Goal: Task Accomplishment & Management: Manage account settings

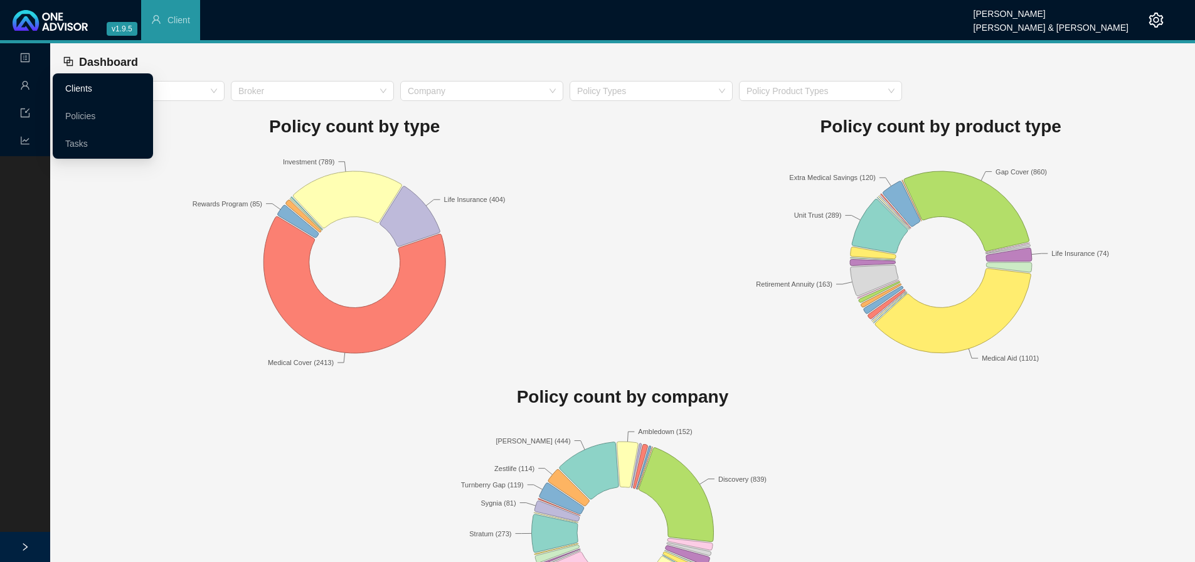
click at [89, 90] on link "Clients" at bounding box center [78, 88] width 27 height 10
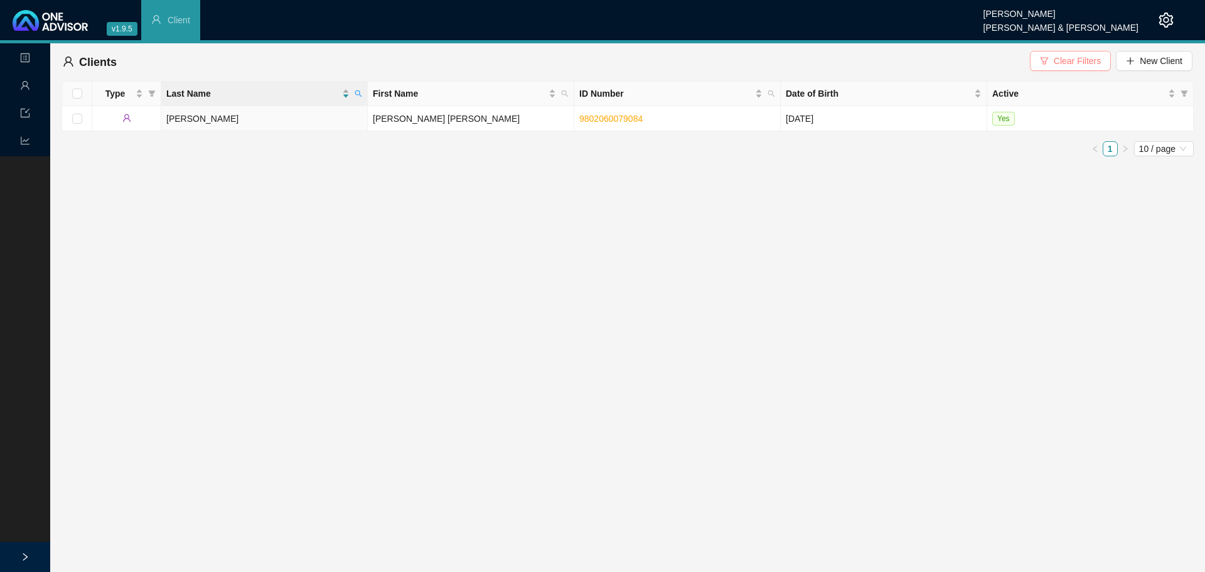
click at [1073, 57] on span "Clear Filters" at bounding box center [1076, 61] width 47 height 14
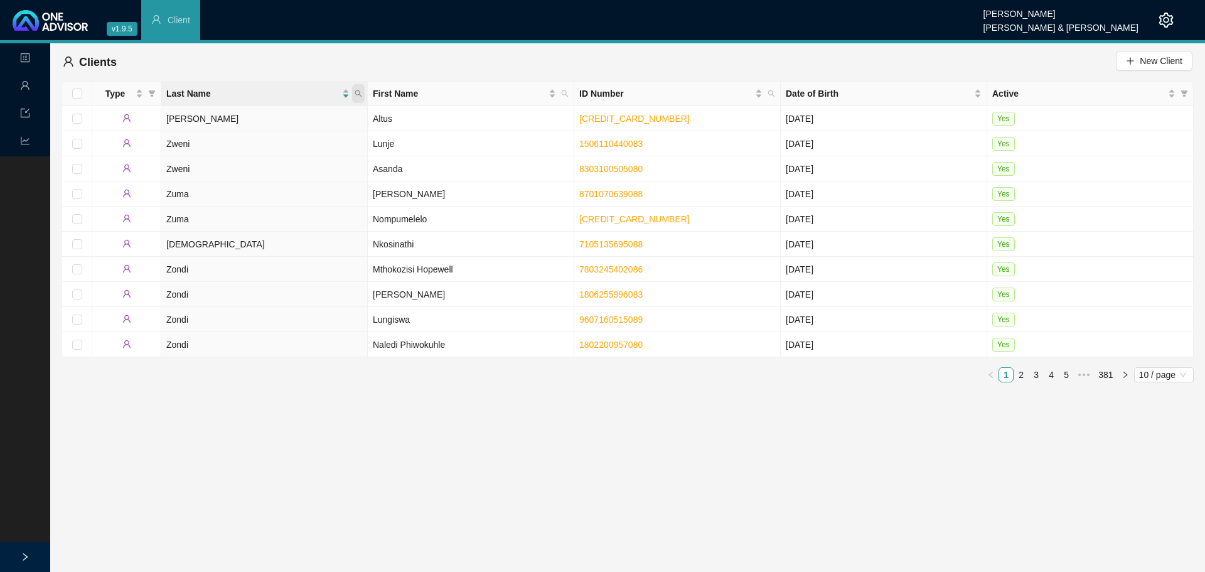
click at [358, 92] on icon "search" at bounding box center [358, 94] width 8 height 8
type input "[PERSON_NAME]"
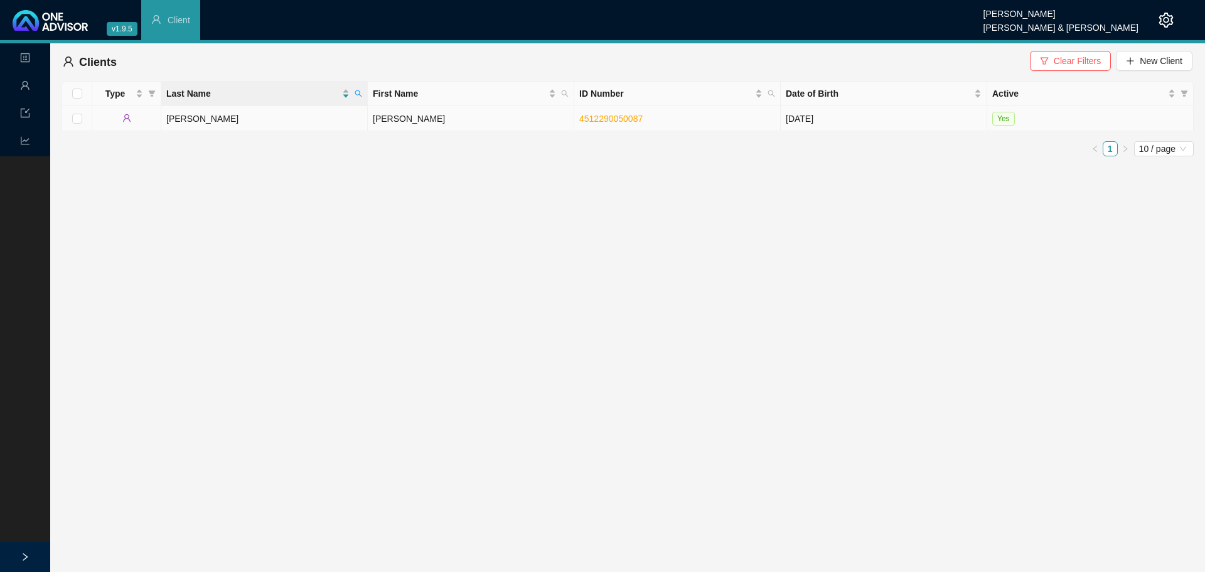
click at [376, 117] on td "[PERSON_NAME]" at bounding box center [471, 118] width 206 height 25
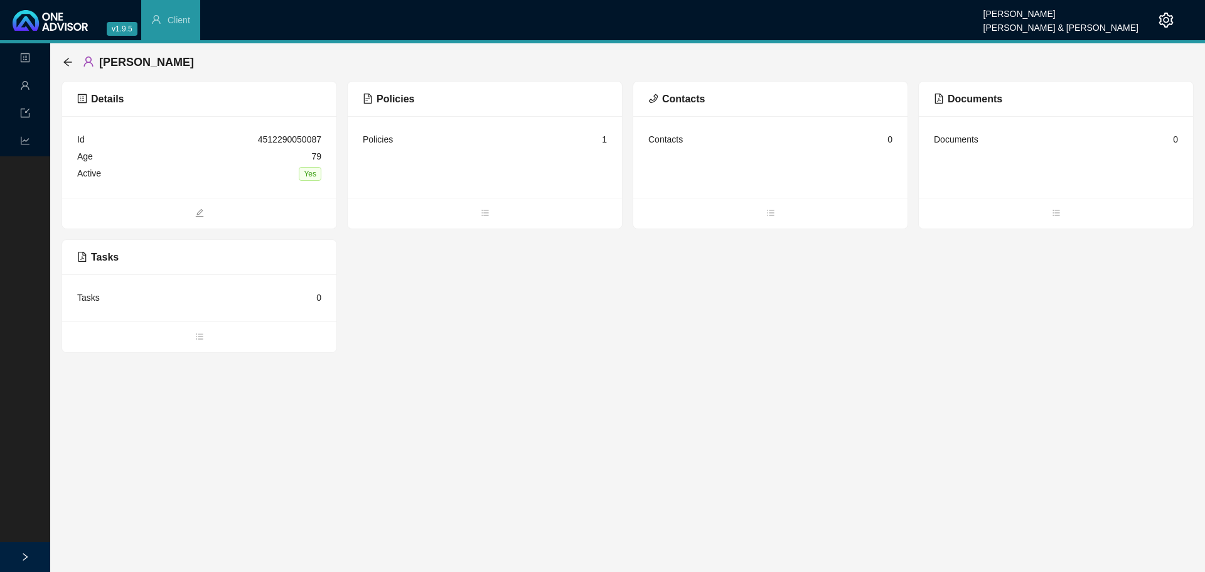
click at [415, 144] on div "Policies 1" at bounding box center [485, 139] width 244 height 17
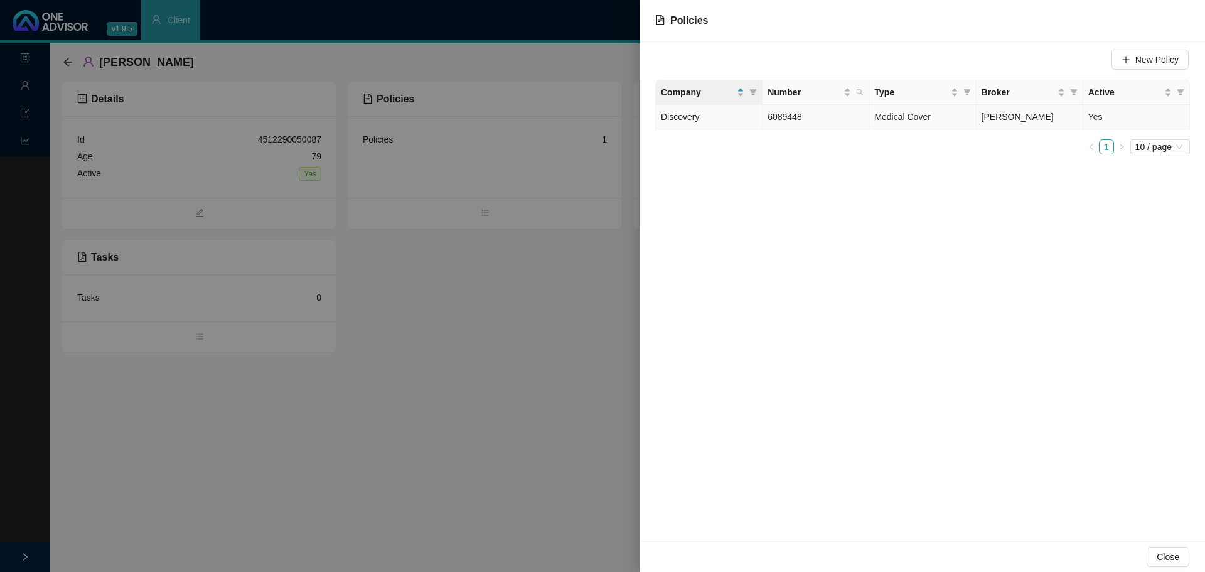
click at [854, 120] on td "6089448" at bounding box center [815, 117] width 107 height 24
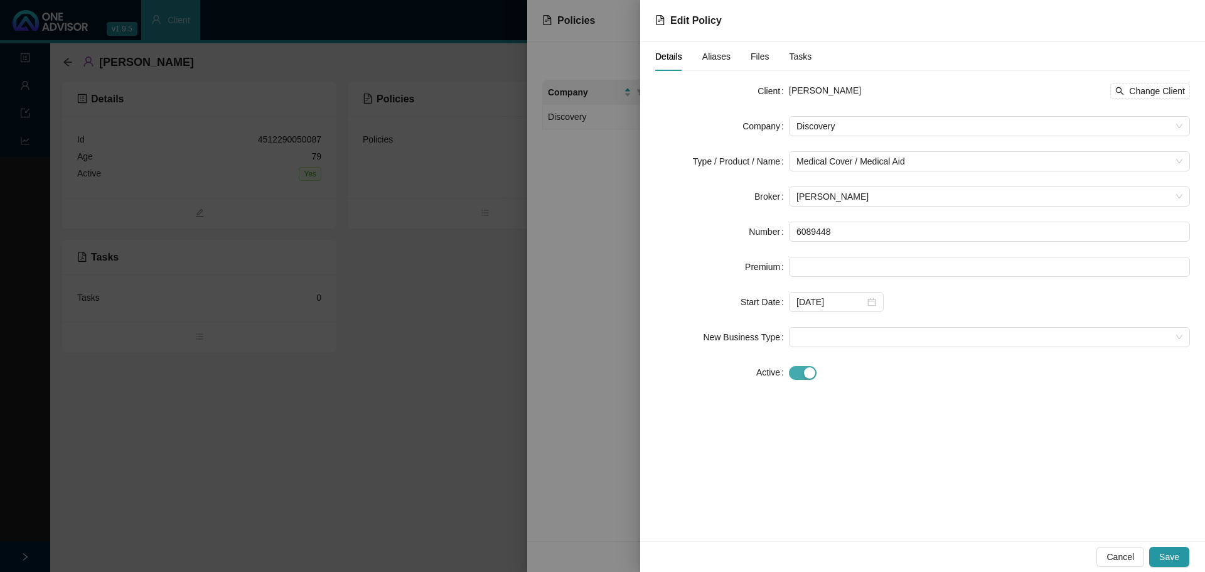
click at [794, 368] on span "button" at bounding box center [803, 373] width 28 height 14
click at [874, 406] on div at bounding box center [836, 407] width 80 height 14
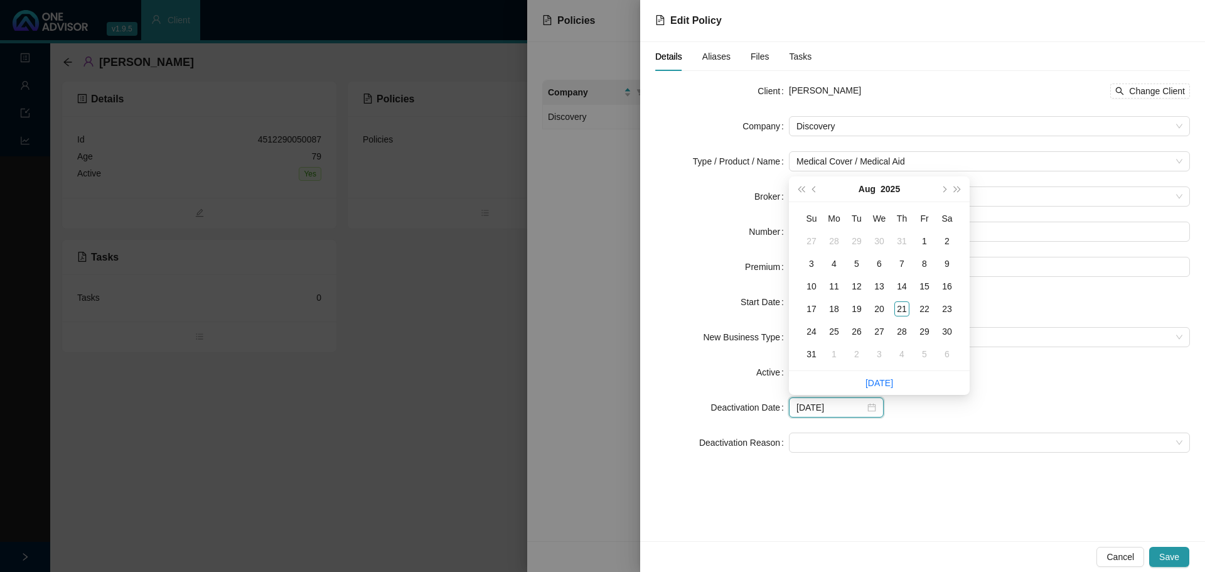
type input "[DATE]"
click at [814, 189] on span "prev-year" at bounding box center [815, 189] width 6 height 6
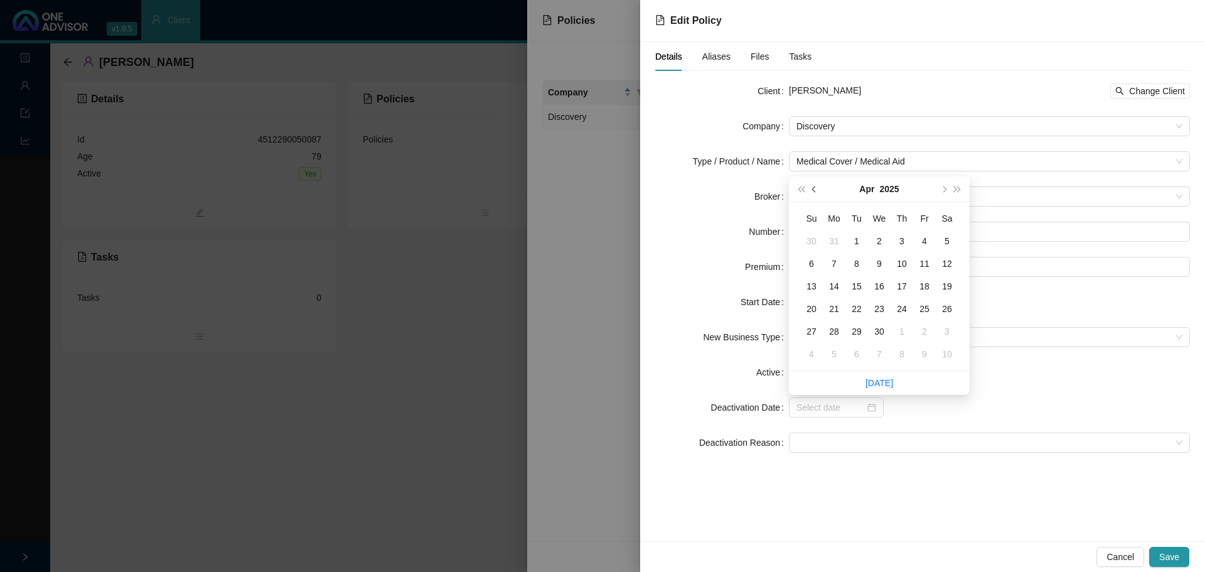
click at [814, 189] on span "prev-year" at bounding box center [815, 189] width 6 height 6
type input "[DATE]"
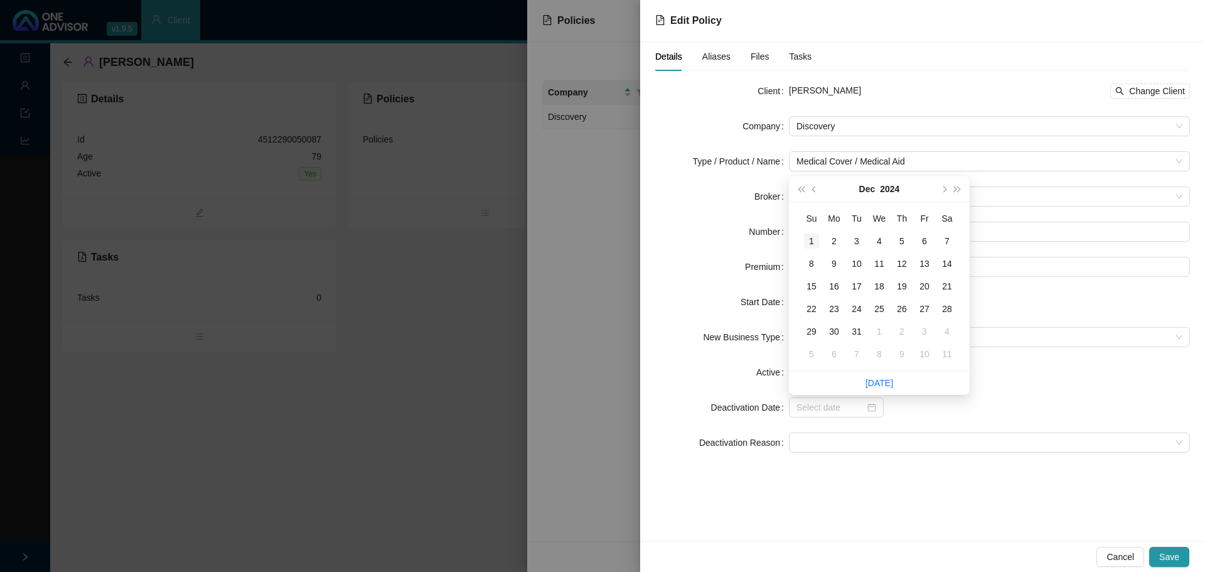
type input "[DATE]"
click at [807, 238] on div "1" at bounding box center [811, 240] width 15 height 15
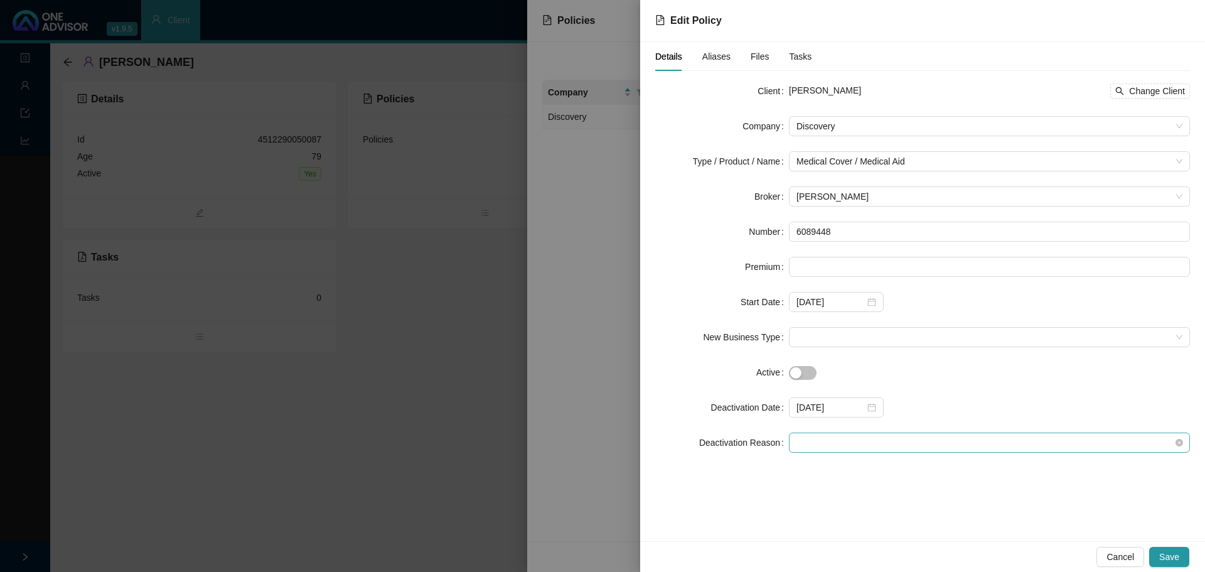
click at [809, 443] on span at bounding box center [989, 442] width 386 height 19
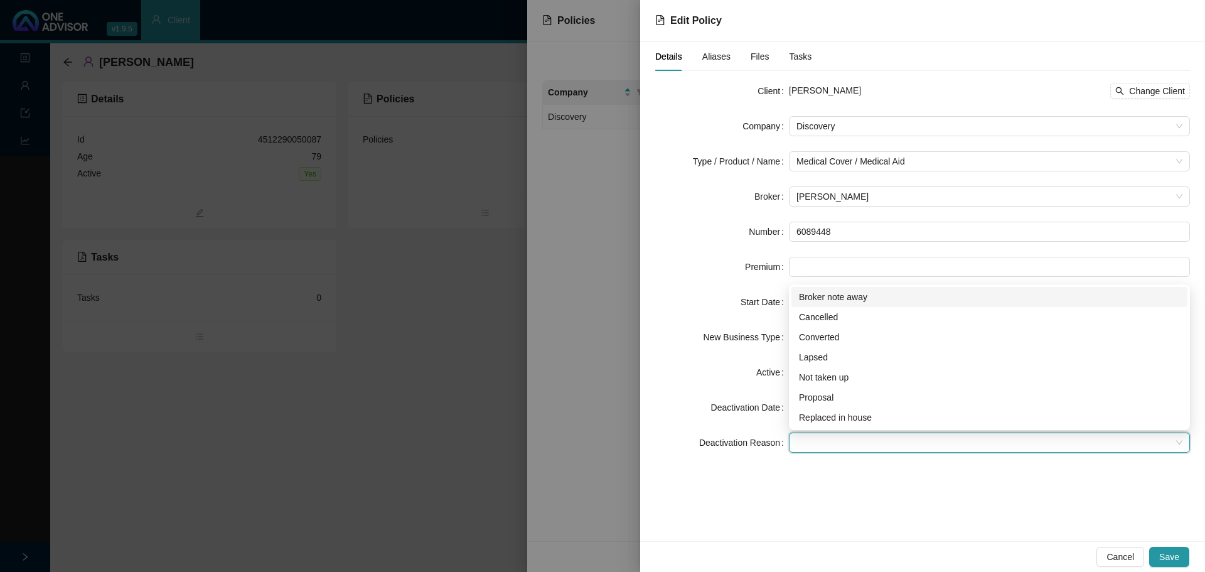
drag, startPoint x: 836, startPoint y: 296, endPoint x: 843, endPoint y: 295, distance: 7.6
click at [836, 296] on div "Broker note away" at bounding box center [989, 297] width 381 height 14
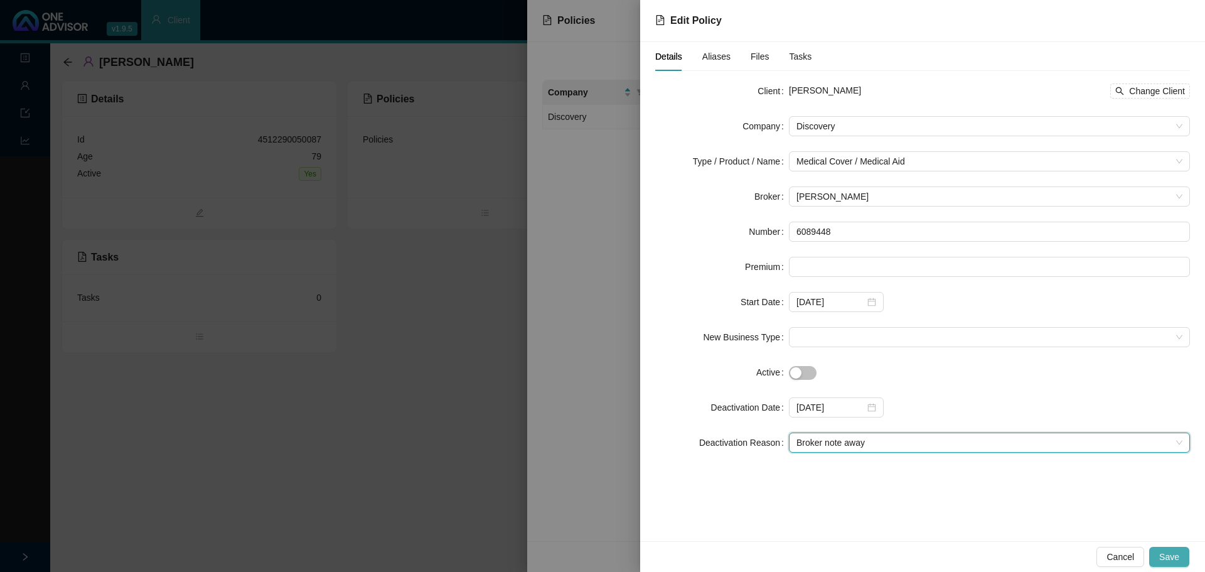
click at [1175, 558] on span "Save" at bounding box center [1169, 557] width 20 height 14
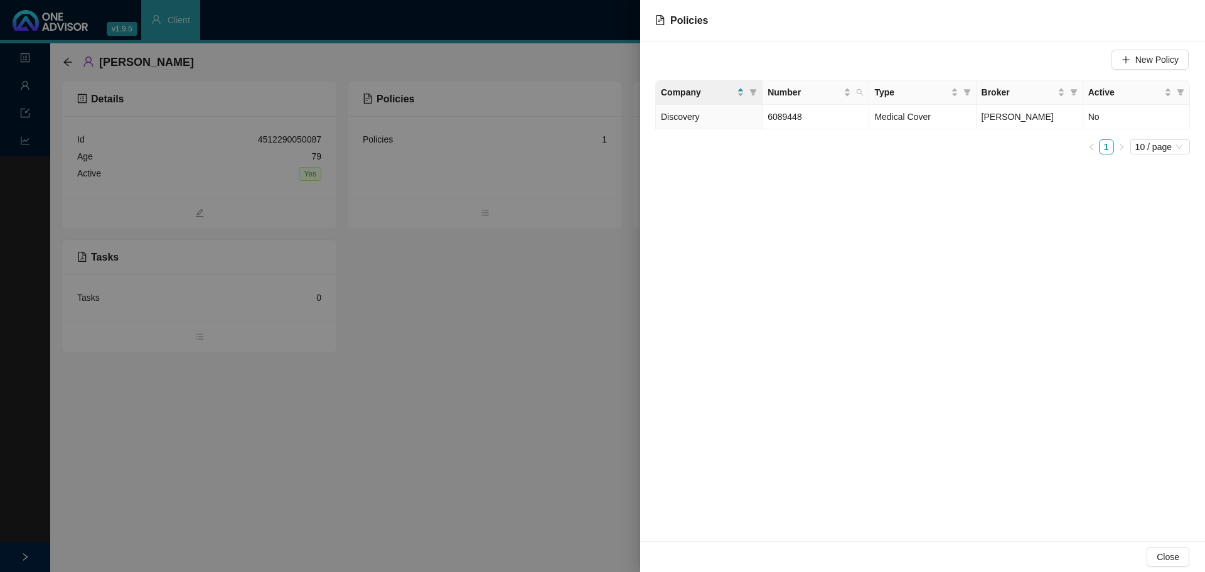
click at [65, 61] on div at bounding box center [602, 286] width 1205 height 572
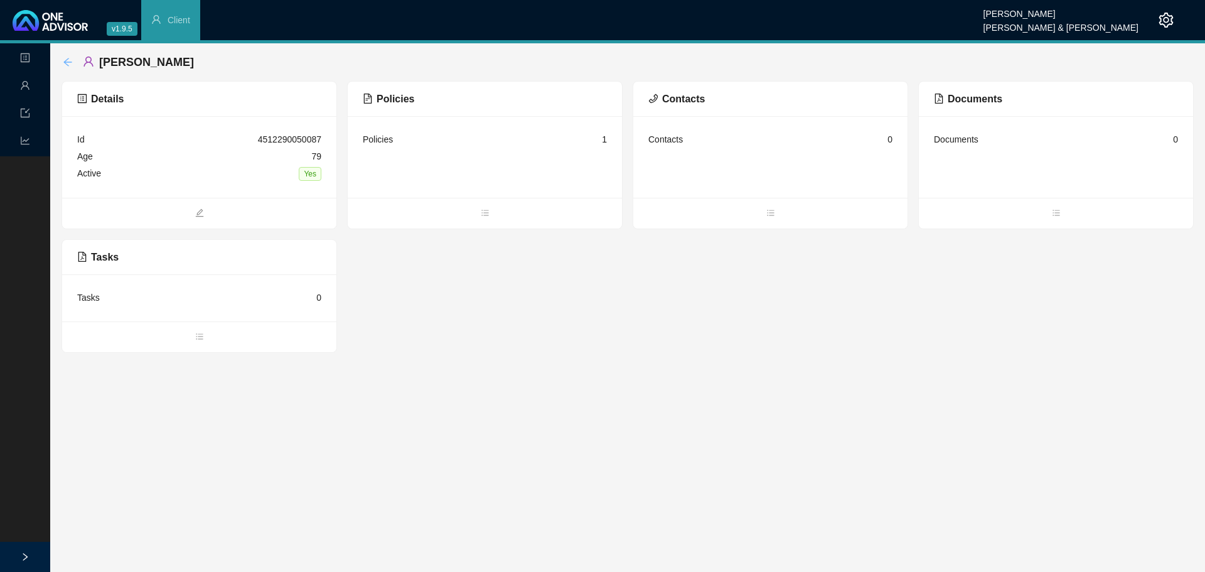
click at [68, 64] on icon "arrow-left" at bounding box center [68, 62] width 10 height 10
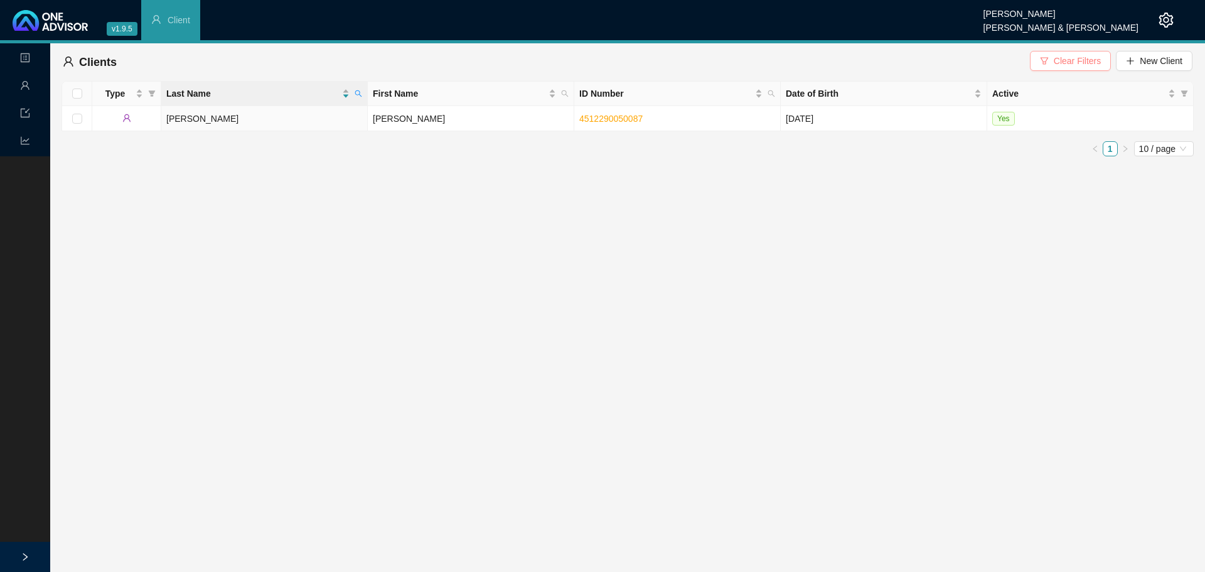
click at [1071, 61] on span "Clear Filters" at bounding box center [1076, 61] width 47 height 14
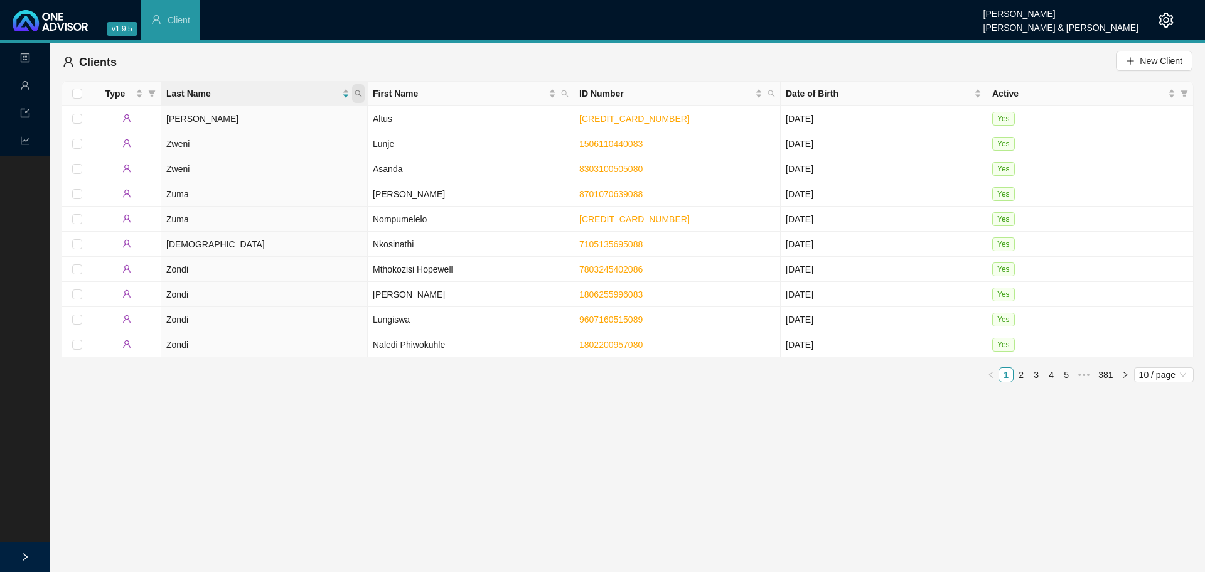
click at [354, 91] on icon "search" at bounding box center [358, 94] width 8 height 8
type input "weinings"
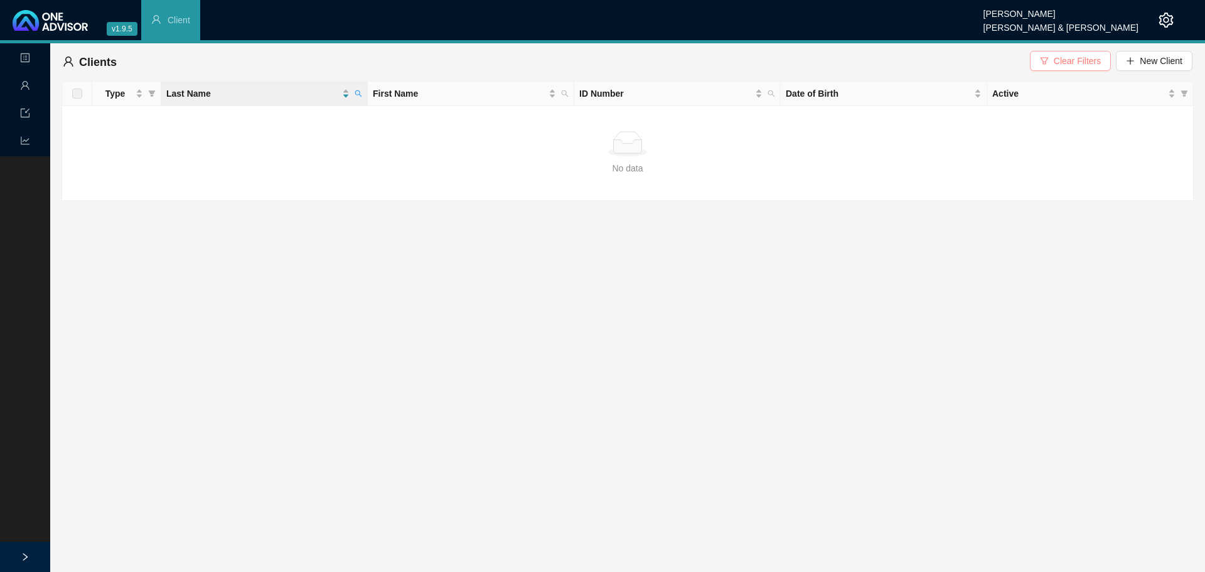
click at [1072, 64] on span "Clear Filters" at bounding box center [1076, 61] width 47 height 14
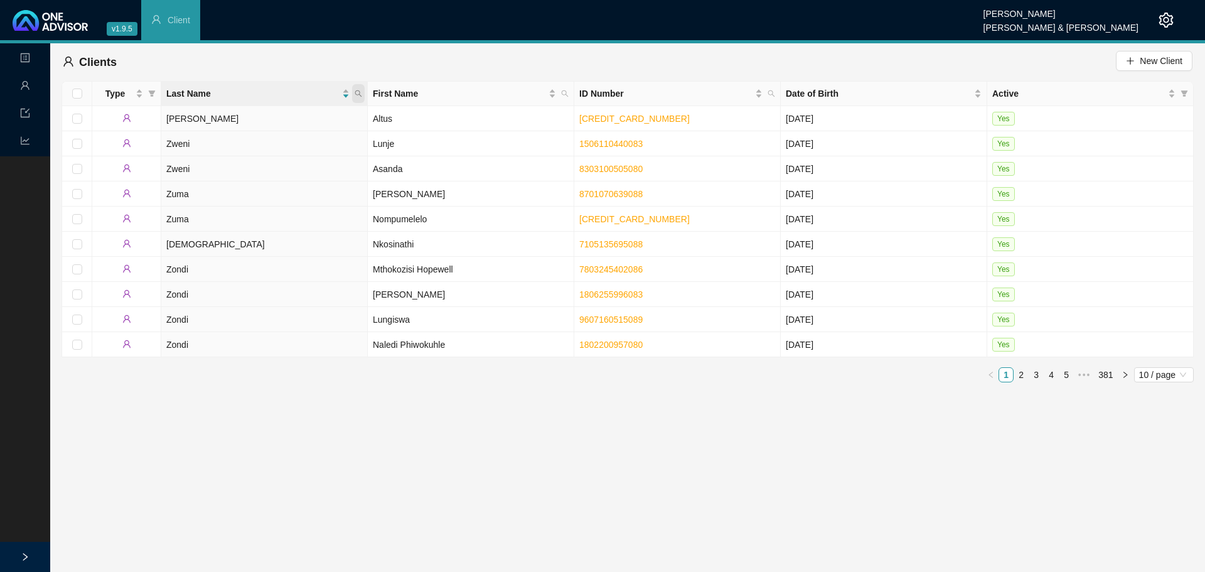
click at [359, 90] on icon "search" at bounding box center [358, 94] width 8 height 8
click at [270, 116] on input "text" at bounding box center [301, 120] width 118 height 20
type input "vien"
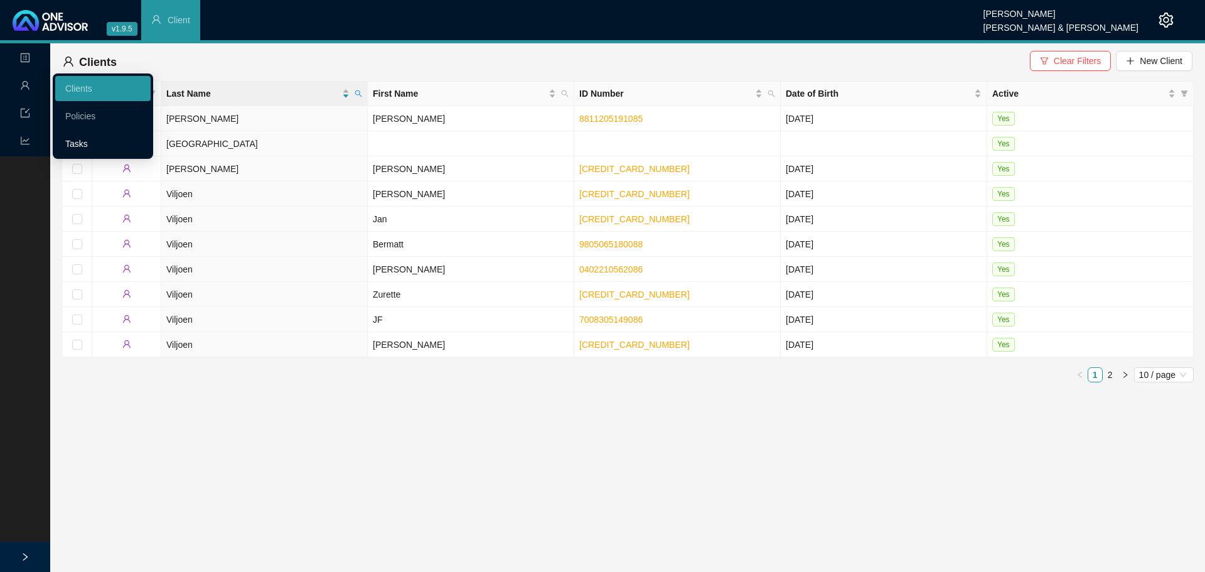
click at [82, 142] on link "Tasks" at bounding box center [76, 144] width 23 height 10
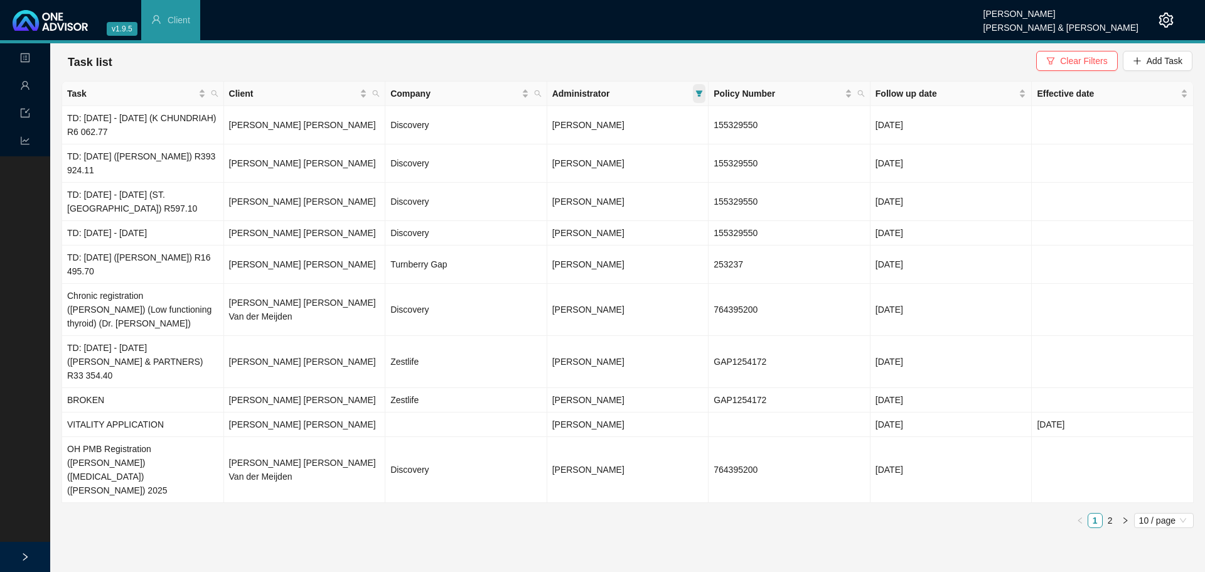
click at [701, 91] on icon "filter" at bounding box center [699, 93] width 7 height 6
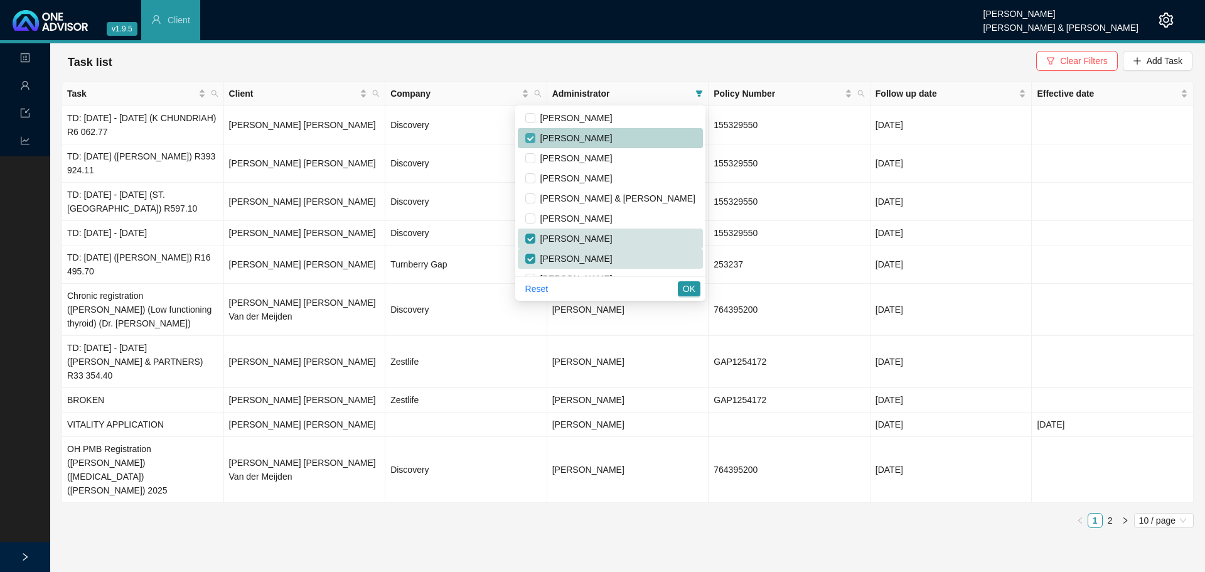
click at [535, 138] on input "checkbox" at bounding box center [530, 138] width 10 height 10
checkbox input "false"
drag, startPoint x: 576, startPoint y: 259, endPoint x: 593, endPoint y: 260, distance: 17.0
click at [535, 259] on input "checkbox" at bounding box center [530, 258] width 10 height 10
checkbox input "false"
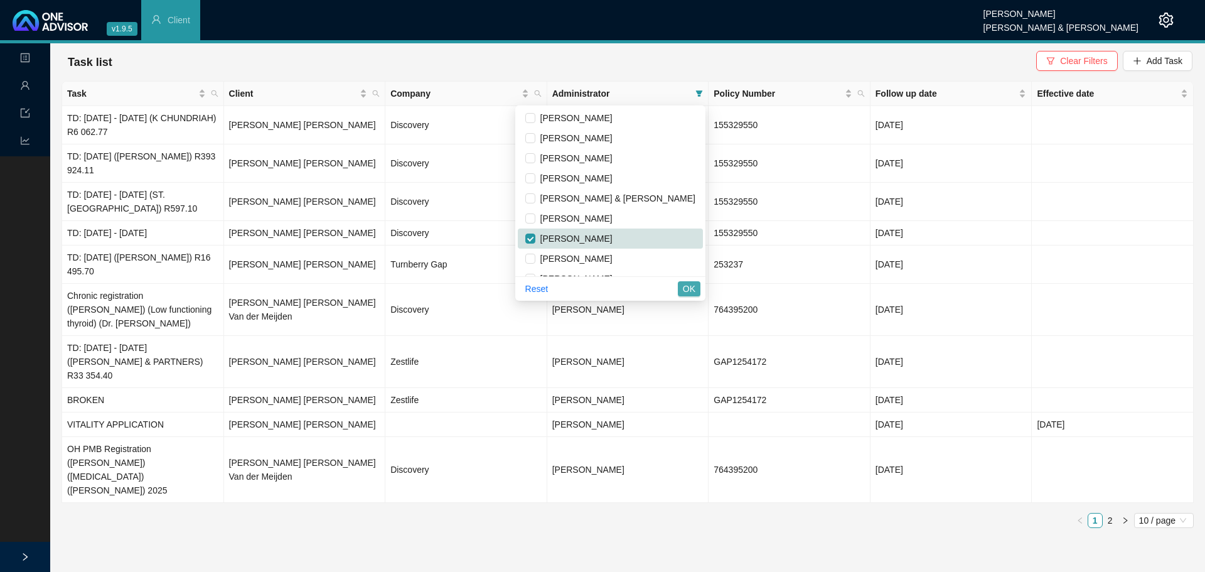
click at [686, 288] on span "OK" at bounding box center [689, 289] width 13 height 14
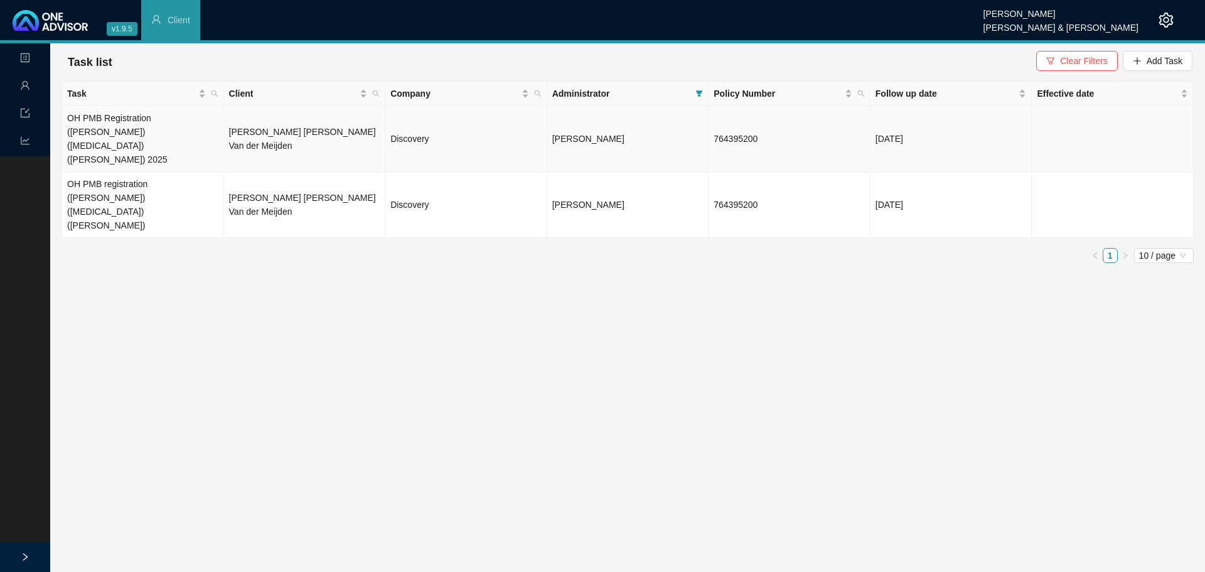
click at [260, 119] on td "[PERSON_NAME] [PERSON_NAME] Van der Meijden" at bounding box center [305, 139] width 162 height 66
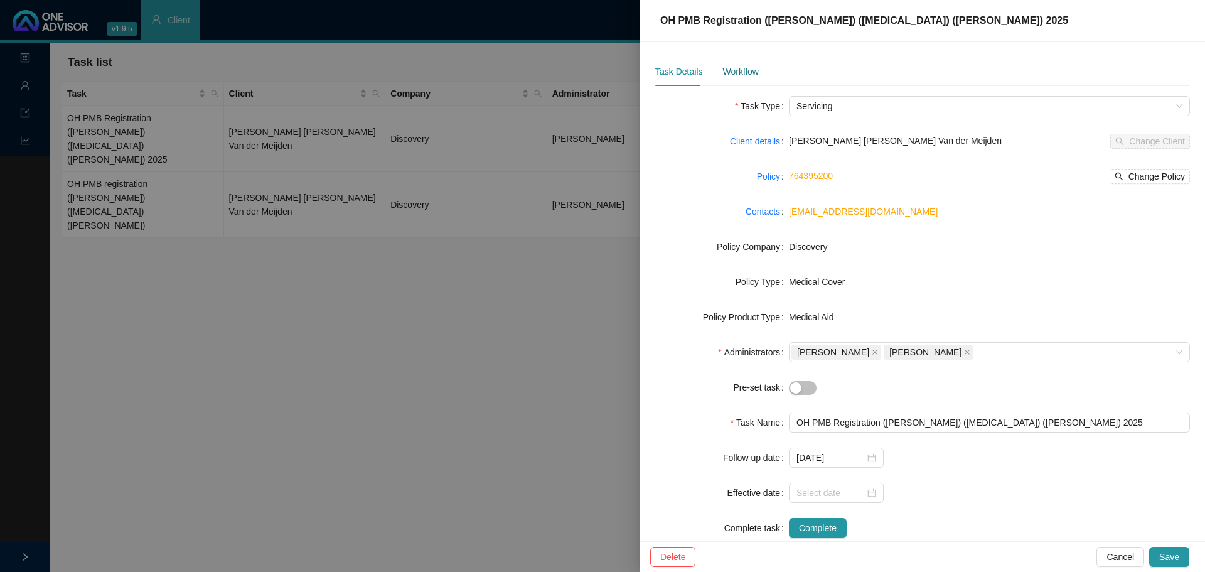
click at [748, 71] on div "Workflow" at bounding box center [740, 72] width 36 height 14
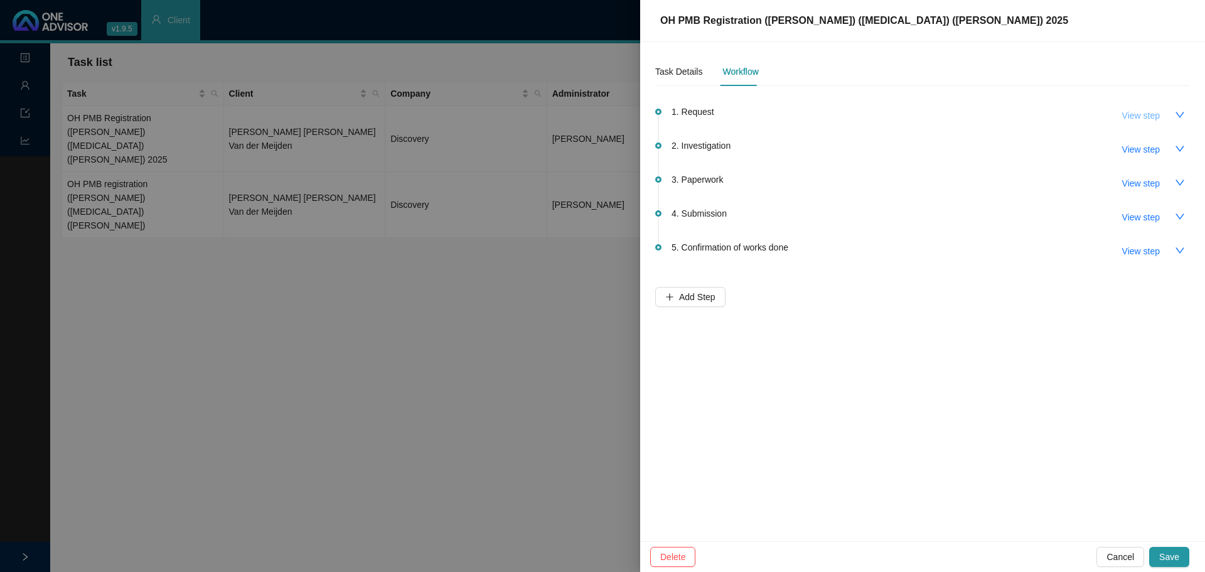
click at [1139, 109] on span "View step" at bounding box center [1141, 116] width 38 height 14
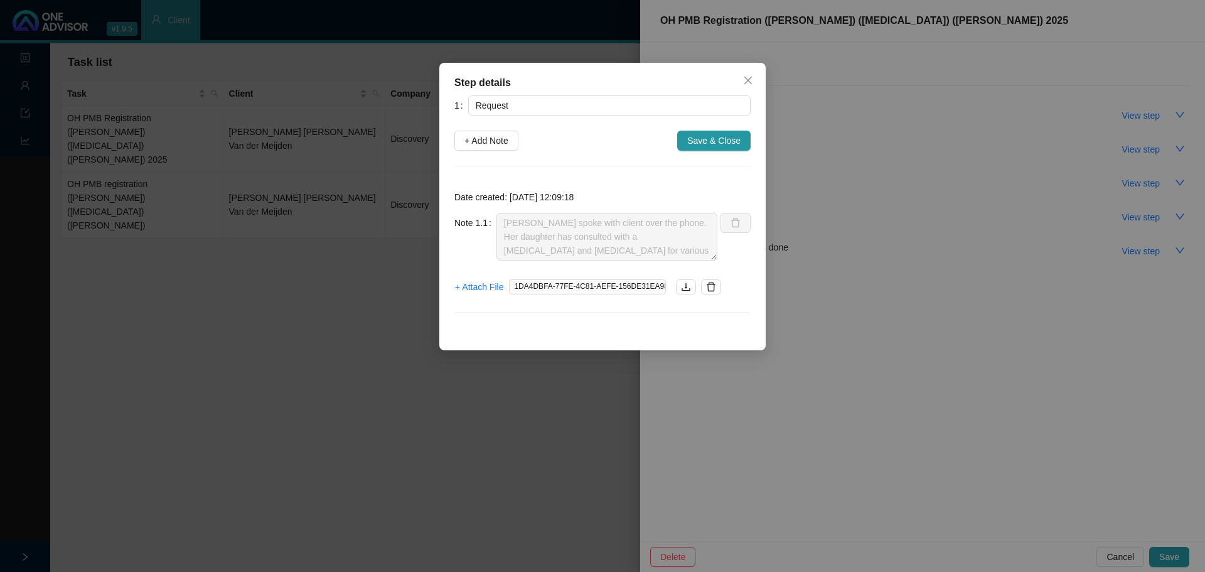
drag, startPoint x: 743, startPoint y: 75, endPoint x: 947, endPoint y: 100, distance: 204.8
click at [744, 75] on button "Close" at bounding box center [748, 80] width 20 height 20
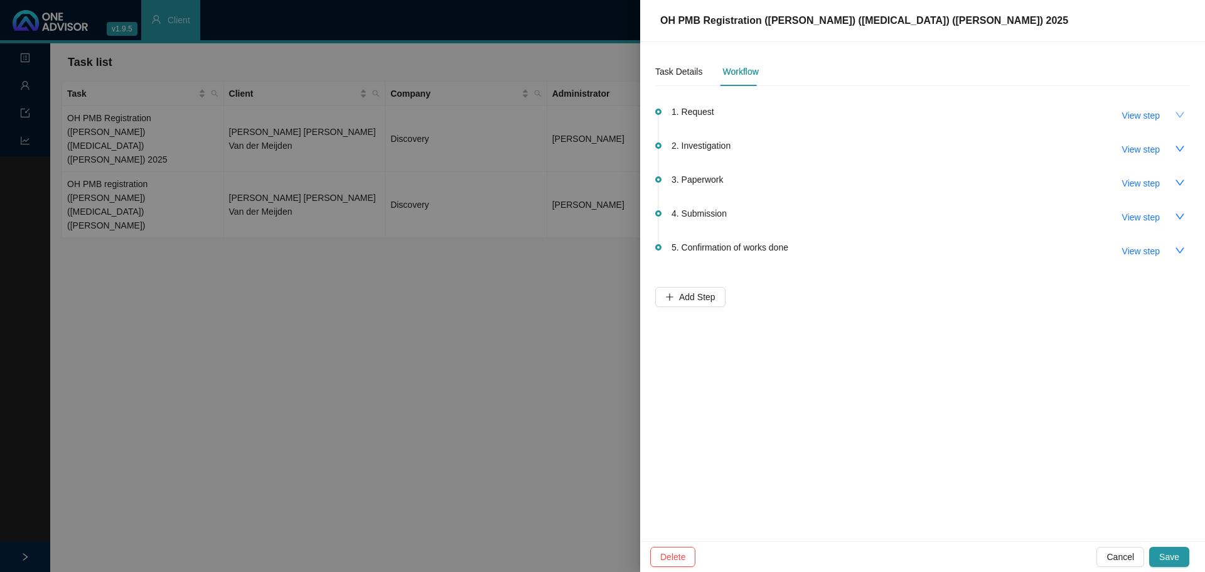
click at [1179, 111] on icon "down" at bounding box center [1180, 115] width 10 height 10
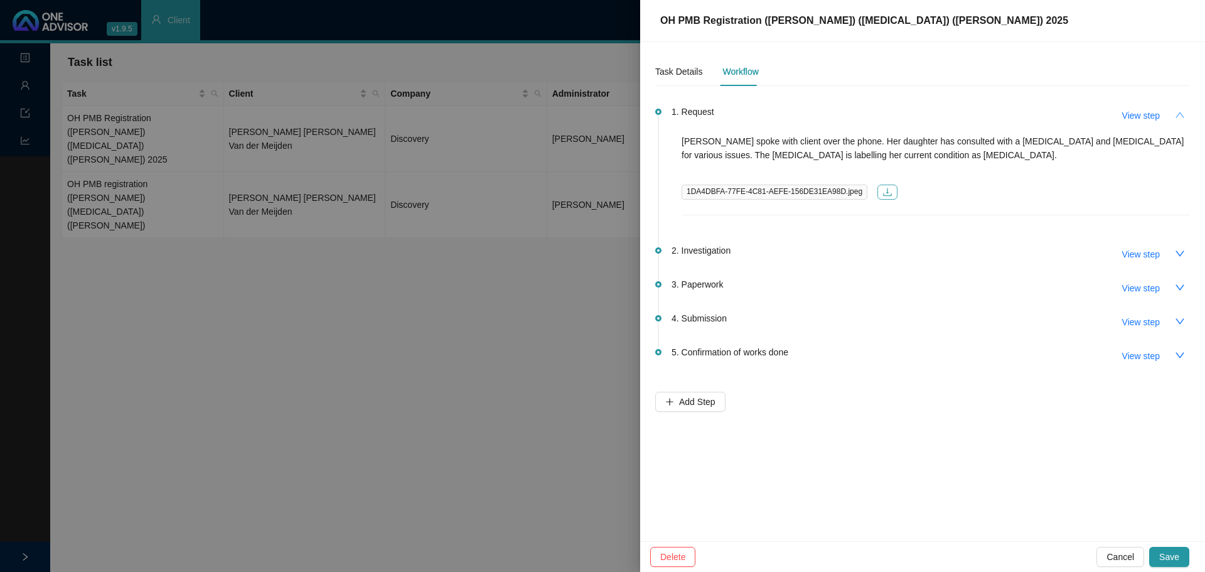
click at [882, 194] on icon "download" at bounding box center [887, 192] width 10 height 10
click at [1181, 255] on icon "down" at bounding box center [1180, 253] width 10 height 10
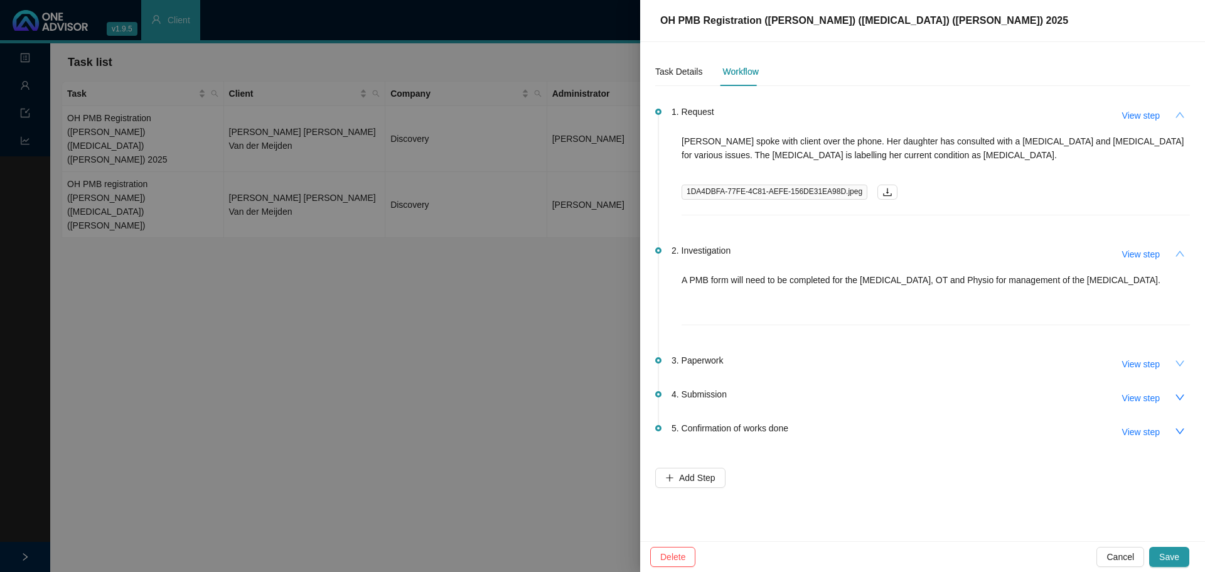
click at [1181, 360] on icon "down" at bounding box center [1180, 363] width 10 height 10
click at [1132, 367] on span "View step" at bounding box center [1141, 364] width 38 height 14
type input "Paperwork"
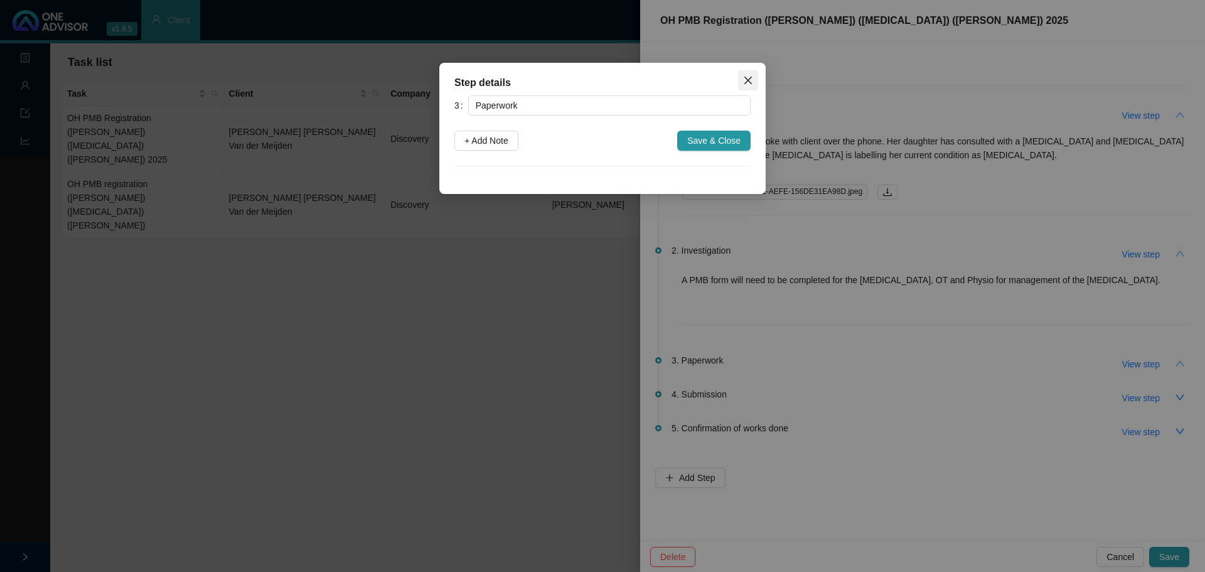
click at [750, 84] on icon "close" at bounding box center [748, 80] width 10 height 10
